Goal: Transaction & Acquisition: Obtain resource

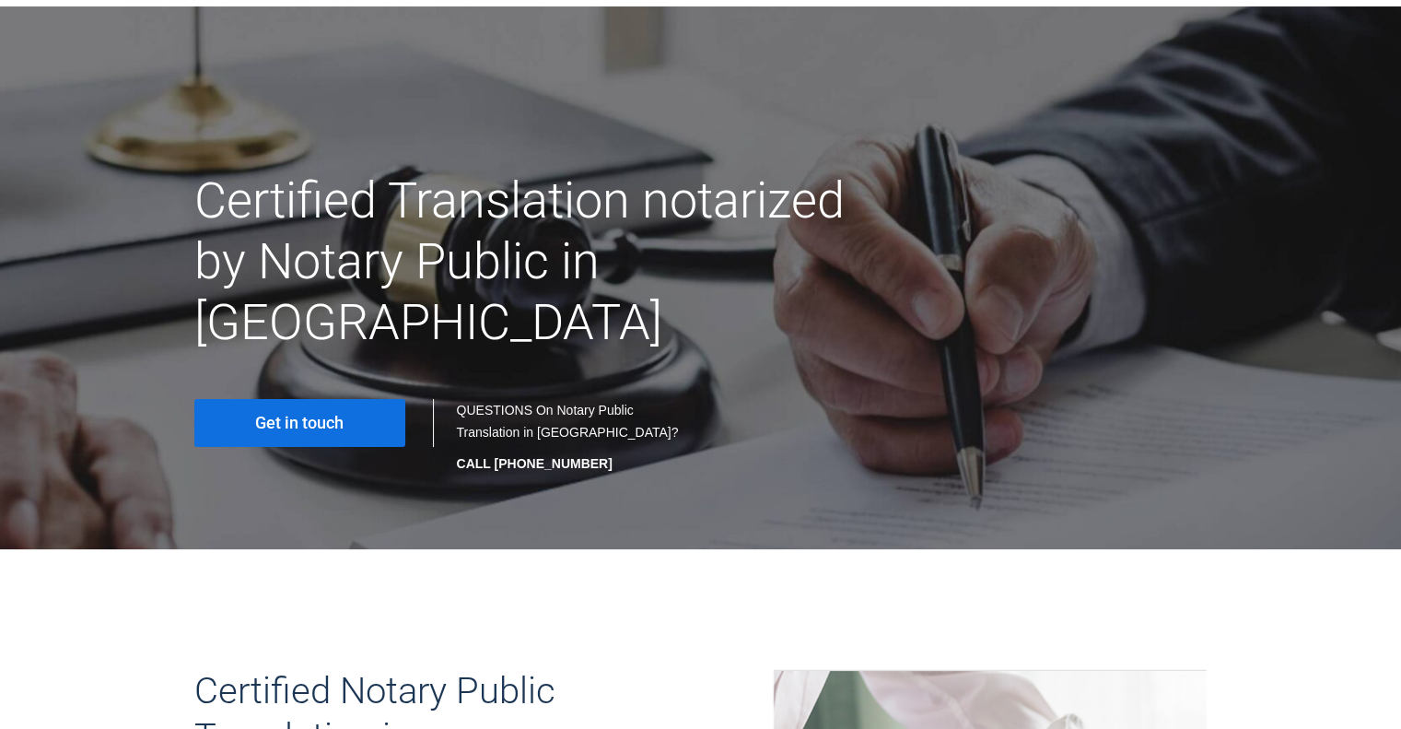
scroll to position [184, 0]
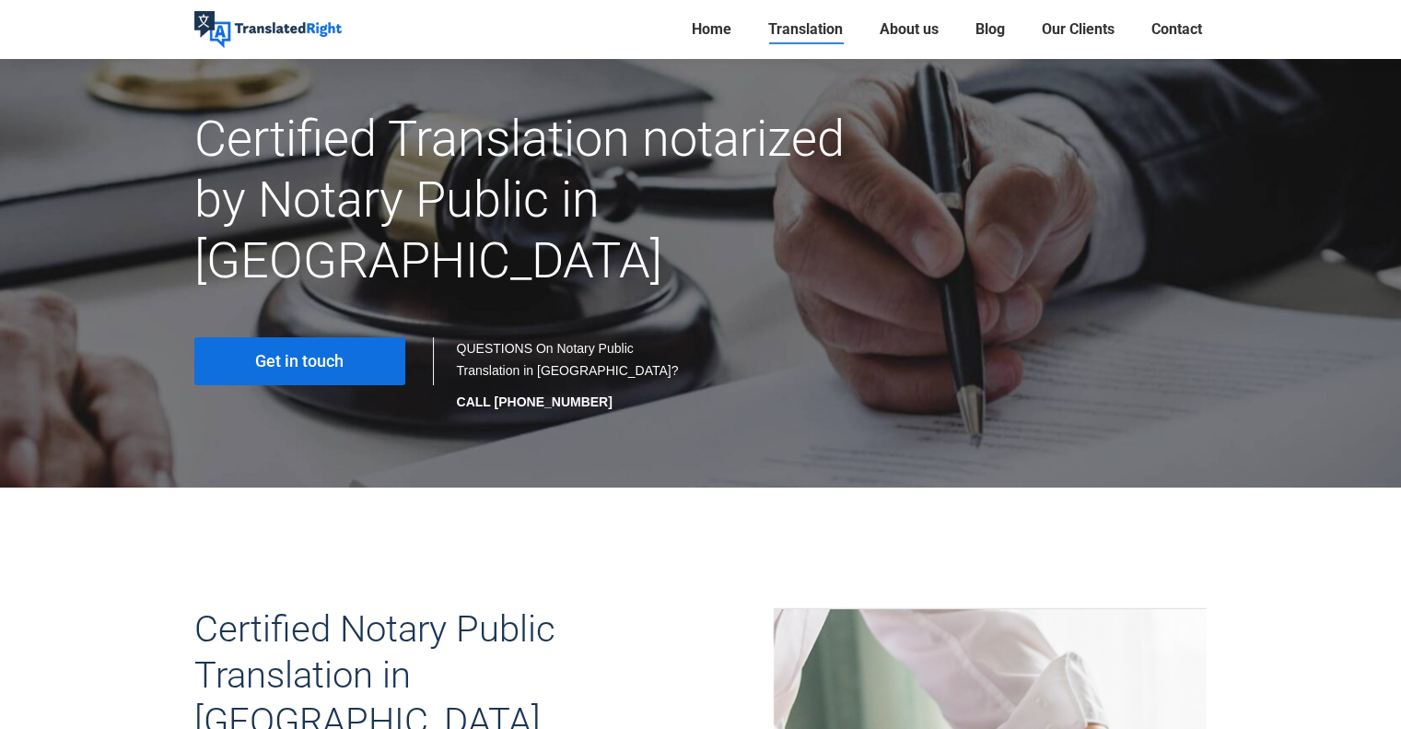
click at [342, 352] on span "Get in touch" at bounding box center [299, 361] width 88 height 18
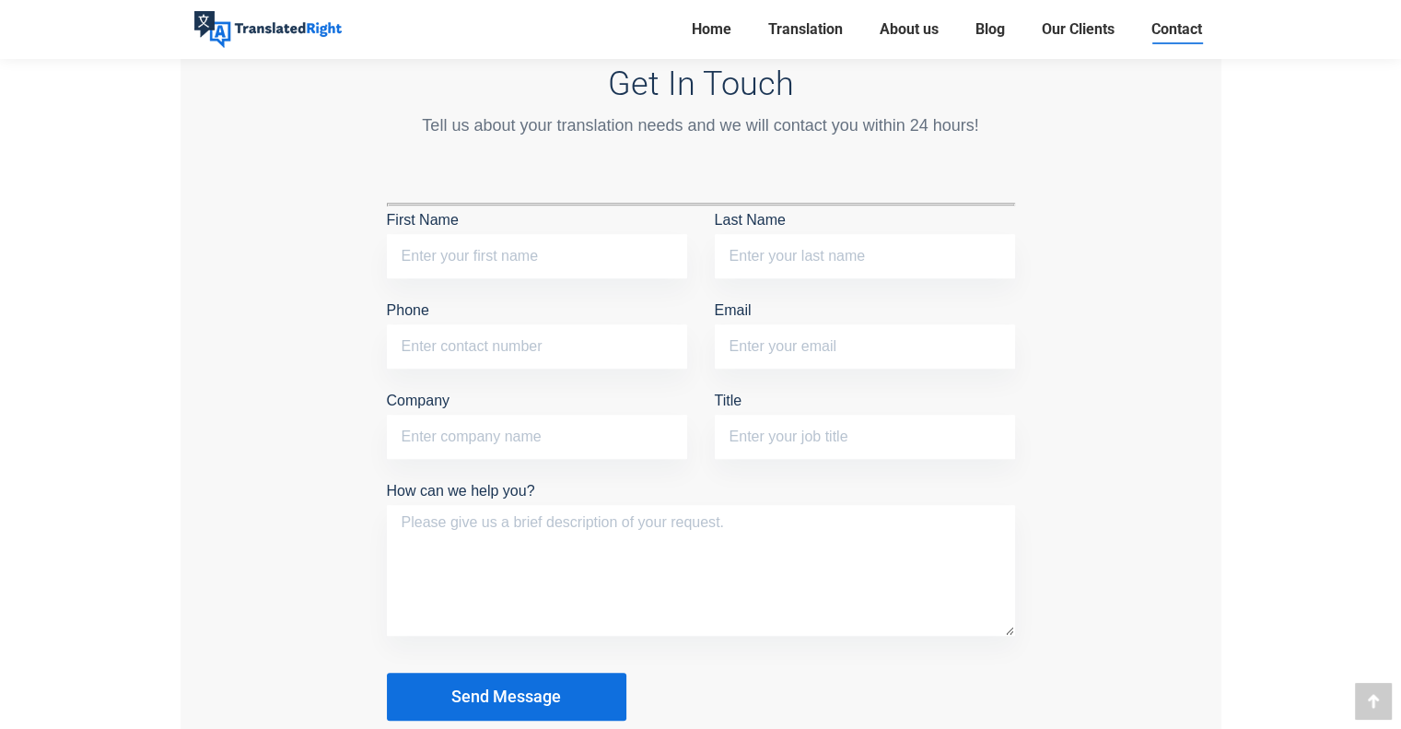
scroll to position [1566, 0]
click at [796, 29] on span "Translation" at bounding box center [805, 29] width 75 height 18
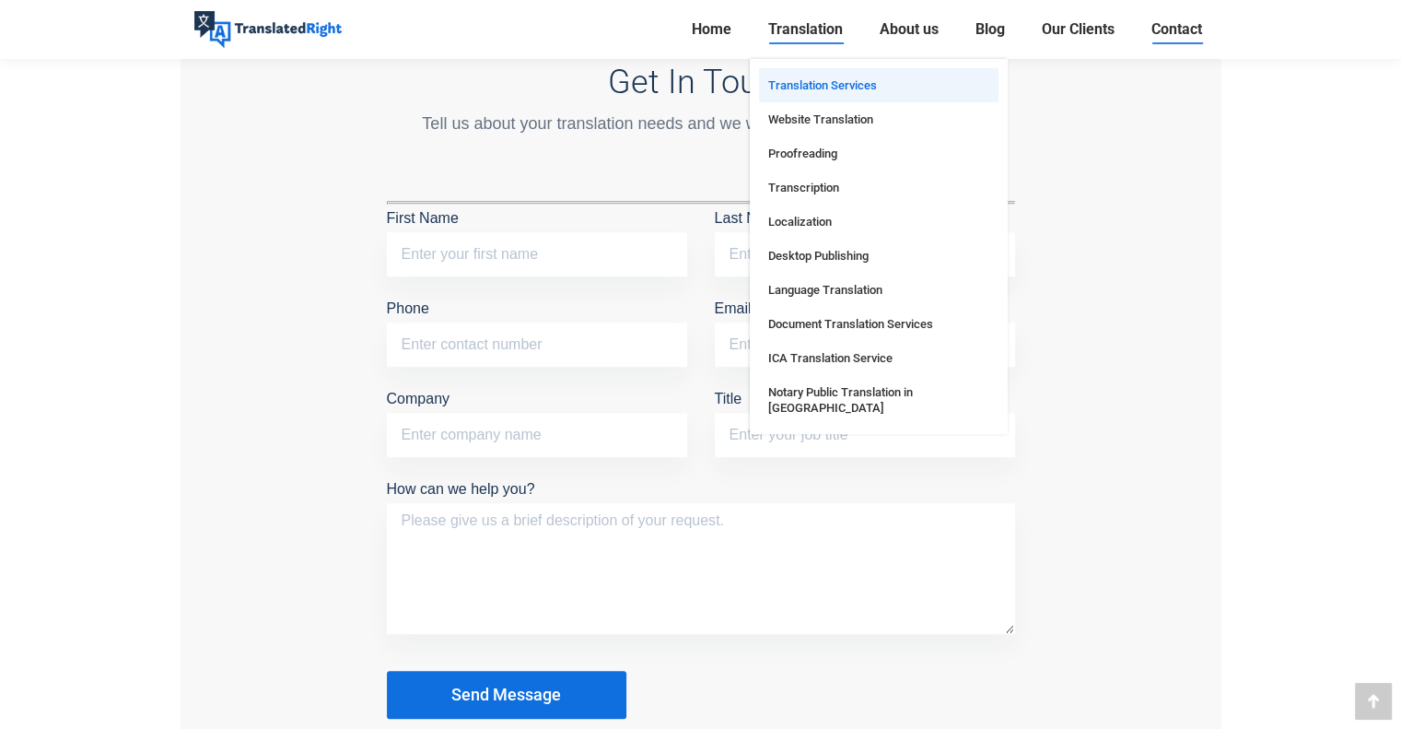
click at [815, 77] on span "Translation Services" at bounding box center [822, 85] width 109 height 16
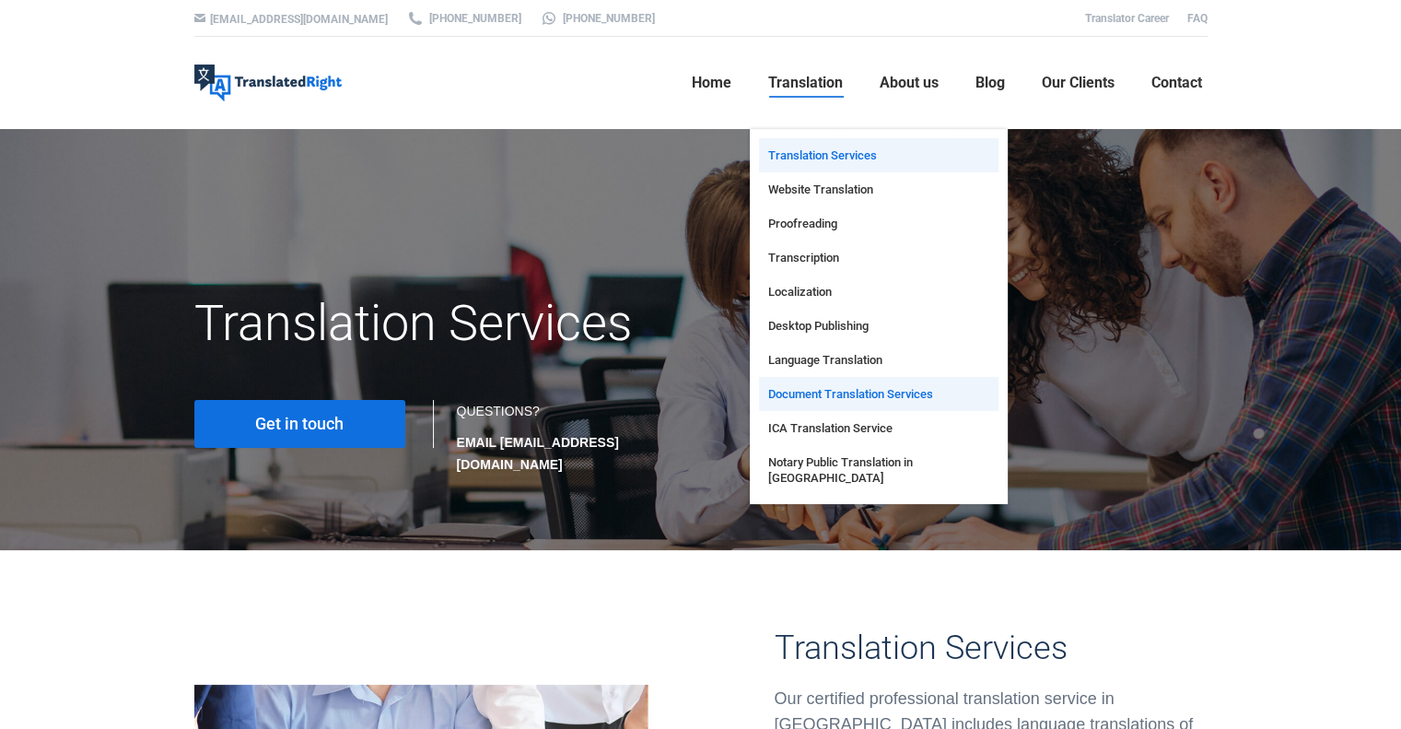
click at [888, 391] on span "Document Translation Services" at bounding box center [850, 394] width 165 height 16
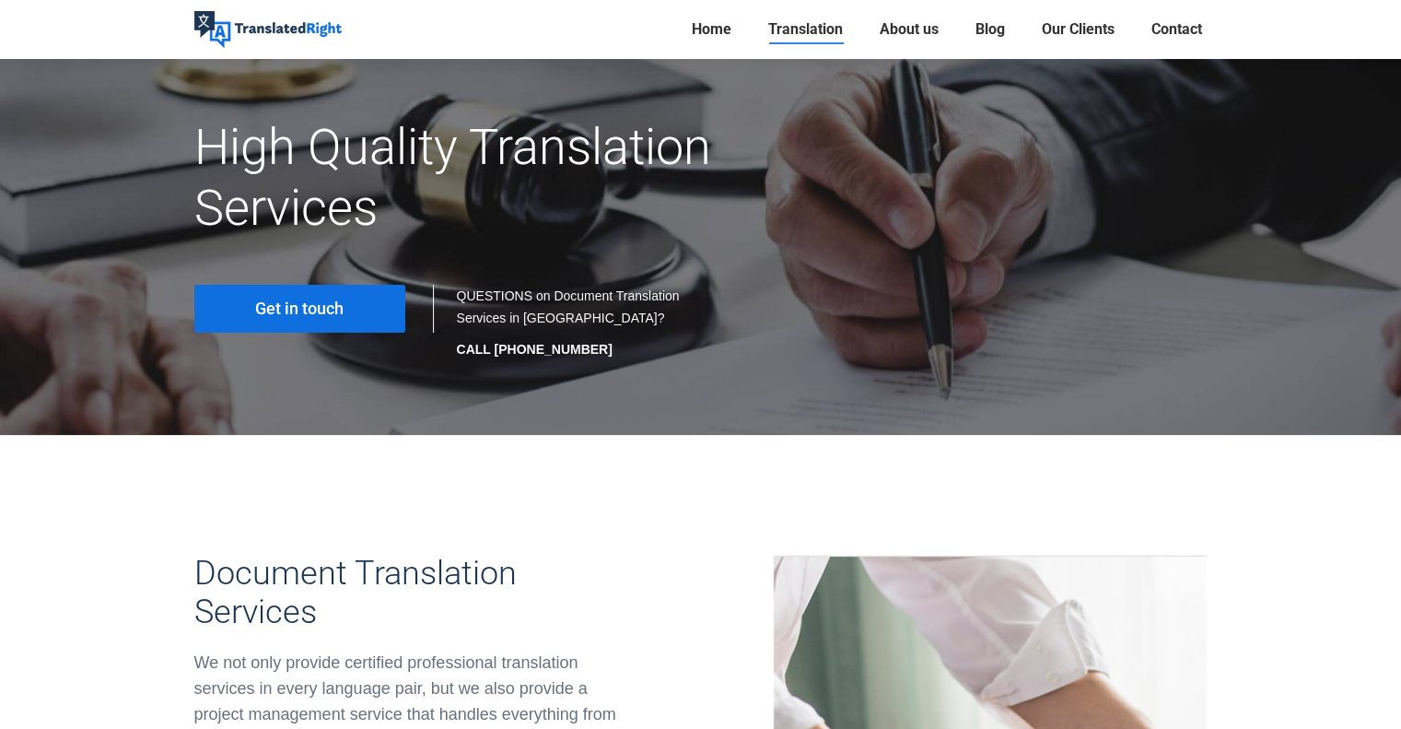
scroll to position [184, 0]
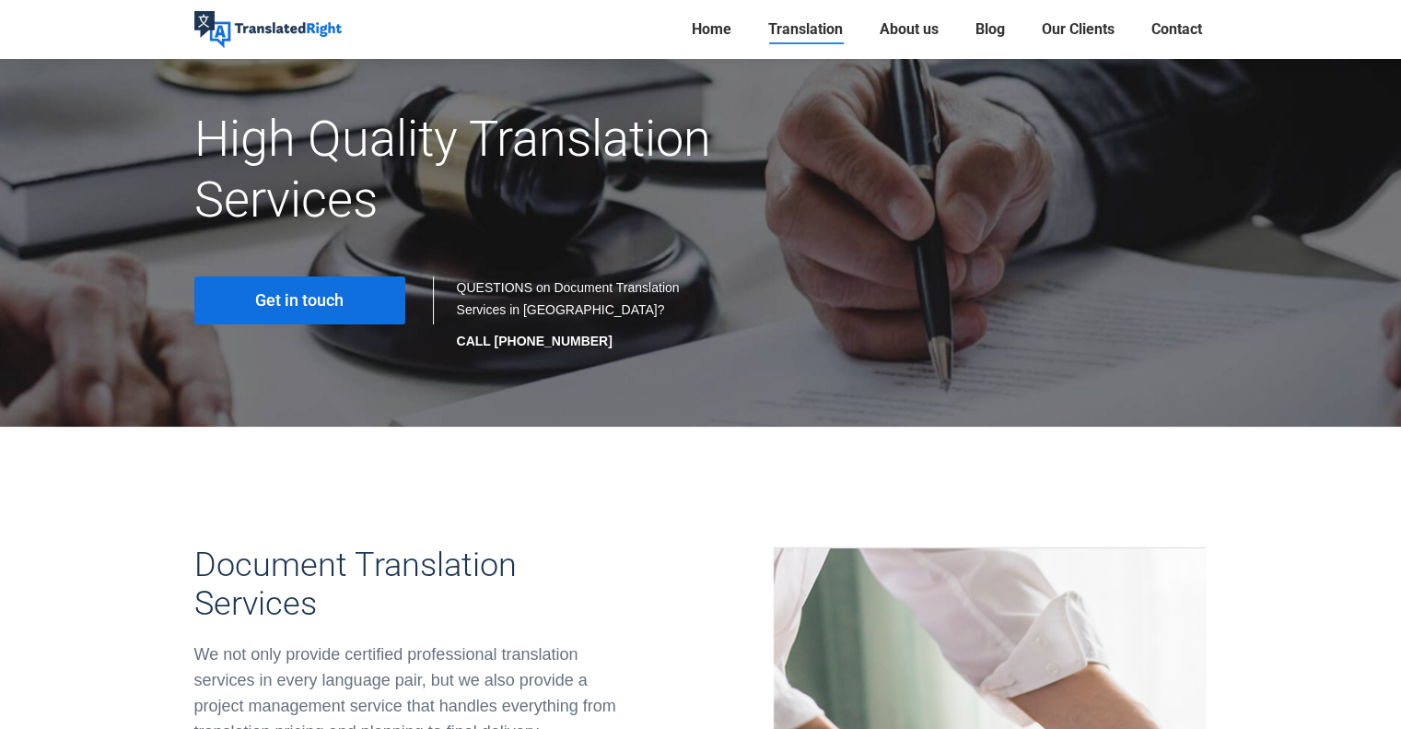
click at [365, 299] on link "Get in touch" at bounding box center [299, 300] width 211 height 48
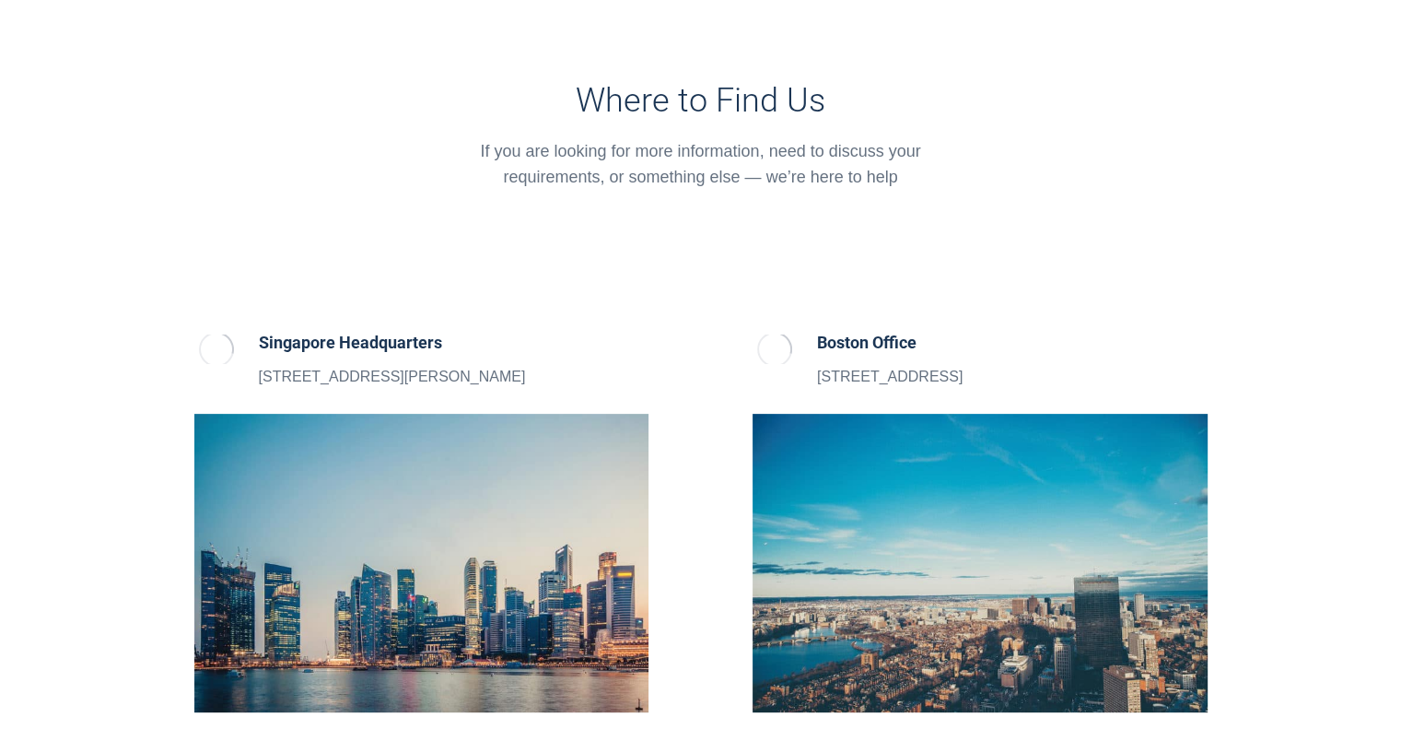
scroll to position [553, 0]
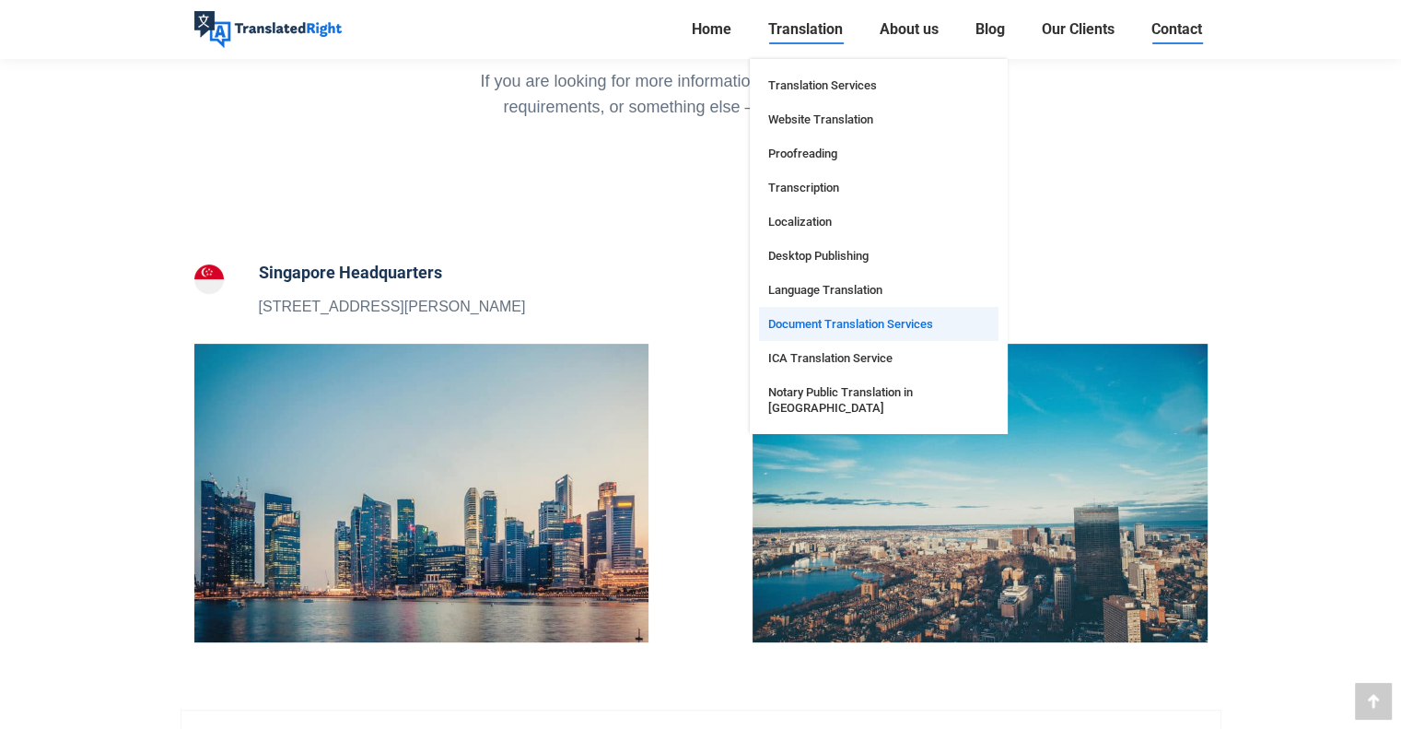
click at [843, 321] on span "Document Translation Services" at bounding box center [850, 324] width 165 height 16
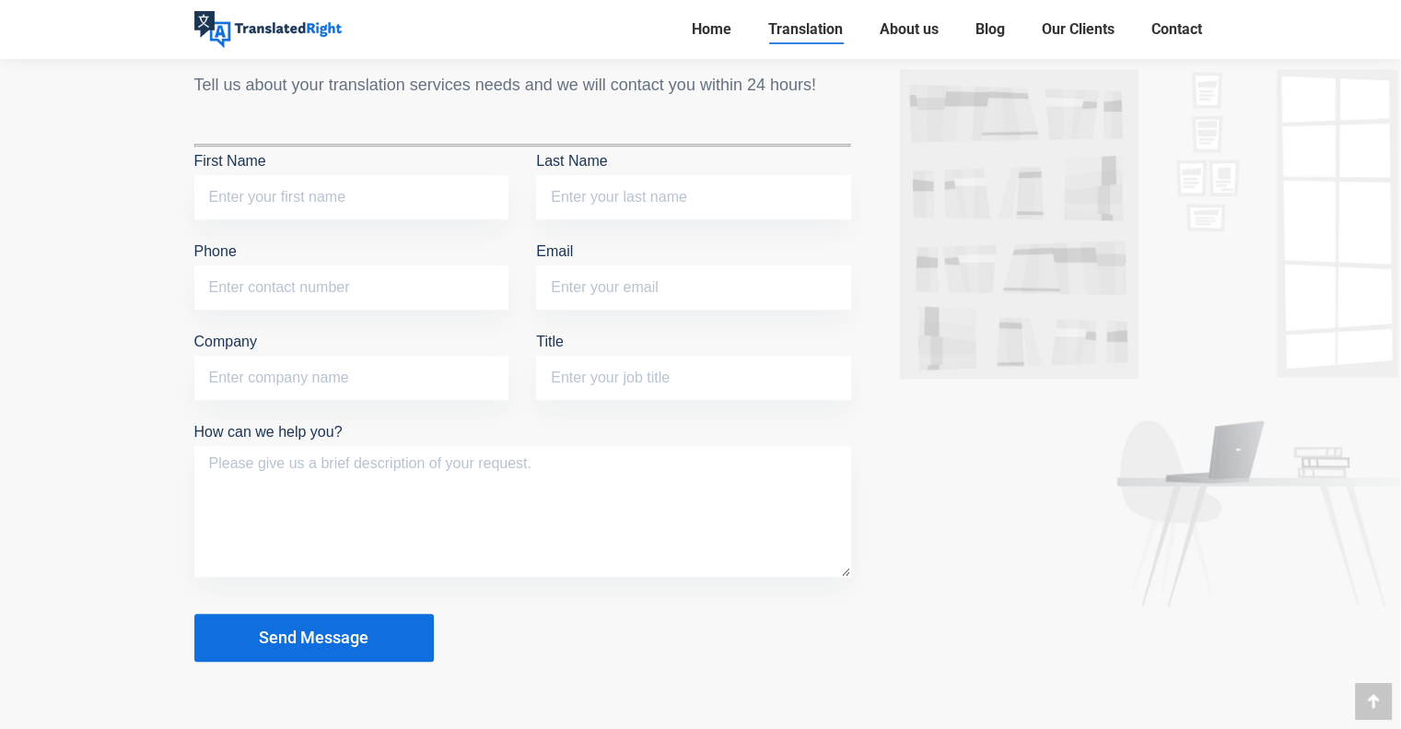
scroll to position [8198, 0]
